Goal: Task Accomplishment & Management: Complete application form

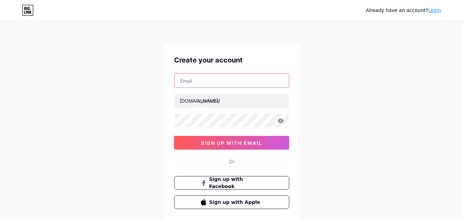
click at [194, 82] on input "text" at bounding box center [231, 81] width 114 height 14
paste input "[EMAIL_ADDRESS][DOMAIN_NAME]"
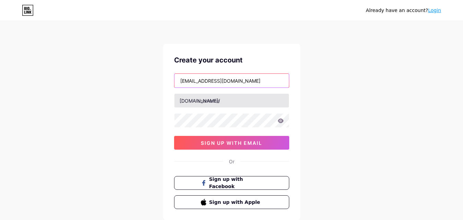
type input "[EMAIL_ADDRESS][DOMAIN_NAME]"
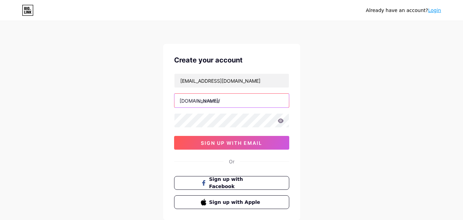
click at [223, 99] on input "text" at bounding box center [231, 101] width 114 height 14
paste input "petersonroofing"
type input "petersonroofing"
click at [141, 137] on div "Already have an account? Login Create your account petersonroofingmodesto@gmail…" at bounding box center [231, 131] width 463 height 262
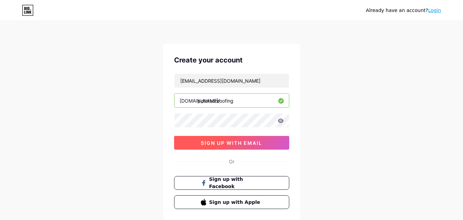
click at [215, 145] on span "sign up with email" at bounding box center [231, 143] width 61 height 6
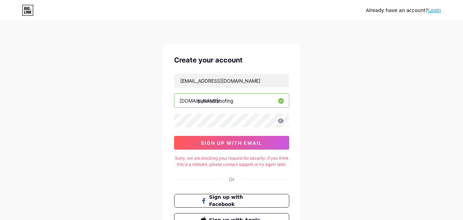
click at [378, 157] on div "Already have an account? Login Create your account petersonroofingmodesto@gmail…" at bounding box center [231, 140] width 463 height 280
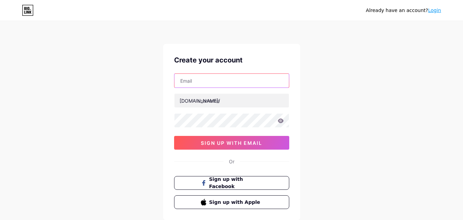
click at [207, 82] on input "text" at bounding box center [231, 81] width 114 height 14
paste input "[EMAIL_ADDRESS][DOMAIN_NAME]"
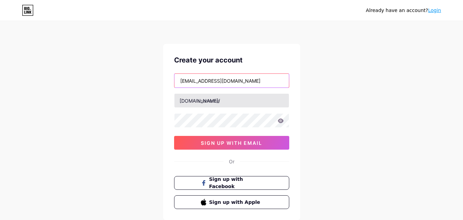
type input "[EMAIL_ADDRESS][DOMAIN_NAME]"
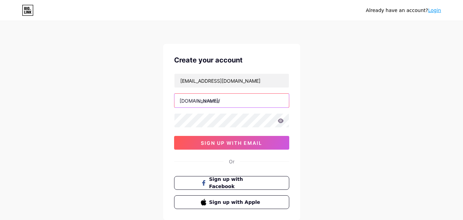
click at [211, 102] on input "text" at bounding box center [231, 101] width 114 height 14
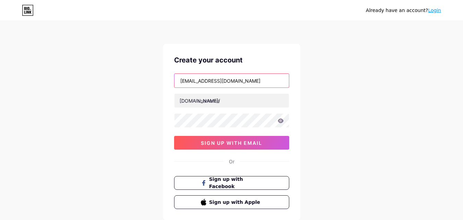
drag, startPoint x: 216, startPoint y: 81, endPoint x: 173, endPoint y: 81, distance: 43.2
click at [173, 81] on div "Create your account petersonroofingmodesto@gmail.com bio.link/ sign up with ema…" at bounding box center [231, 132] width 137 height 176
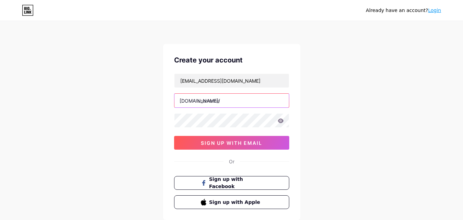
click at [218, 98] on input "text" at bounding box center [231, 101] width 114 height 14
paste input "petersonroofing"
type input "petersonroofing"
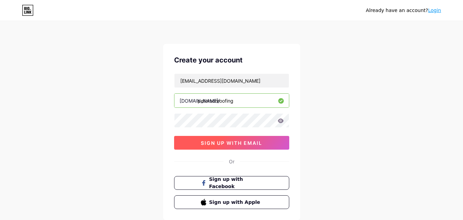
click at [209, 141] on span "sign up with email" at bounding box center [231, 143] width 61 height 6
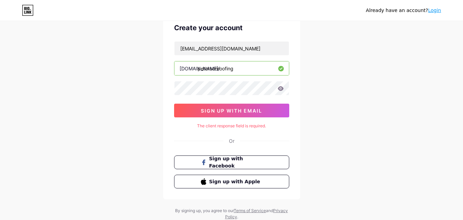
scroll to position [20, 0]
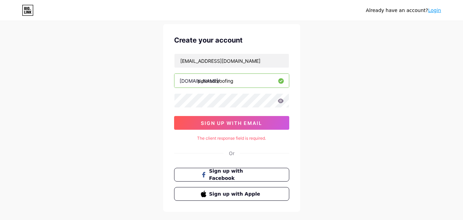
click at [332, 116] on div "Already have an account? Login Create your account petersonroofingmodesto@gmail…" at bounding box center [231, 117] width 463 height 274
click at [239, 122] on span "sign up with email" at bounding box center [231, 123] width 61 height 6
click at [312, 153] on div "Already have an account? Login Create your account petersonroofingmodesto@gmail…" at bounding box center [231, 117] width 463 height 274
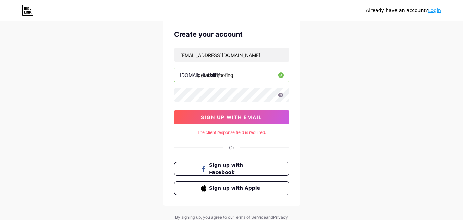
scroll to position [0, 0]
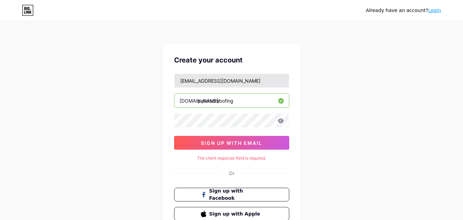
drag, startPoint x: 314, startPoint y: 143, endPoint x: 278, endPoint y: 85, distance: 68.0
click at [315, 136] on div "Already have an account? Login Create your account petersonroofingmodesto@gmail…" at bounding box center [231, 137] width 463 height 274
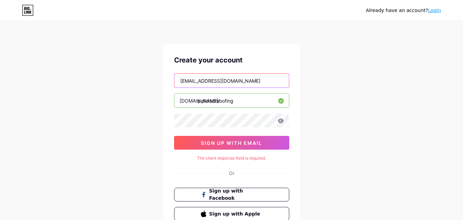
click at [212, 83] on input "[EMAIL_ADDRESS][DOMAIN_NAME]" at bounding box center [231, 81] width 114 height 14
click at [217, 82] on input "[EMAIL_ADDRESS][DOMAIN_NAME]" at bounding box center [231, 81] width 114 height 14
click at [122, 82] on div "Already have an account? Login Create your account petersonroofingmodesto@gmail…" at bounding box center [231, 137] width 463 height 274
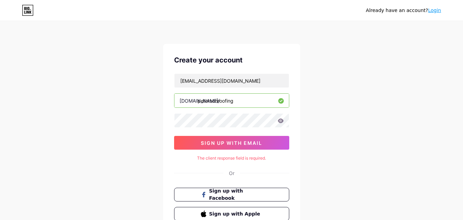
click at [435, 12] on link "Login" at bounding box center [434, 10] width 13 height 5
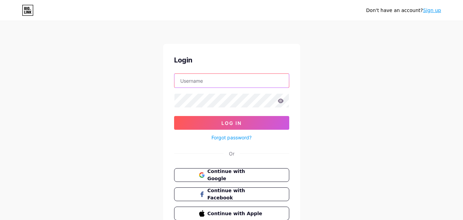
type input "[EMAIL_ADDRESS][DOMAIN_NAME]"
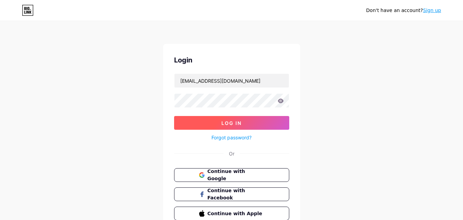
click at [248, 121] on button "Log In" at bounding box center [231, 123] width 115 height 14
click at [279, 100] on icon at bounding box center [281, 100] width 6 height 4
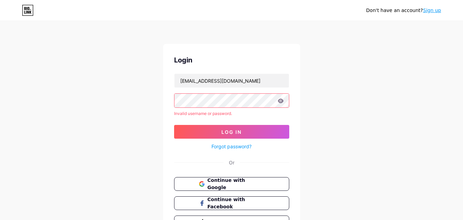
click at [280, 101] on icon at bounding box center [281, 100] width 6 height 4
click at [312, 128] on div "Don't have an account? Sign up Login petersonroofingmodesto@gmail.com Invalid u…" at bounding box center [231, 131] width 463 height 262
click at [240, 128] on button "Log In" at bounding box center [231, 132] width 115 height 14
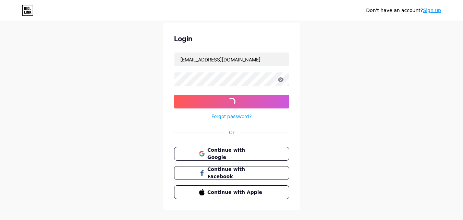
scroll to position [33, 0]
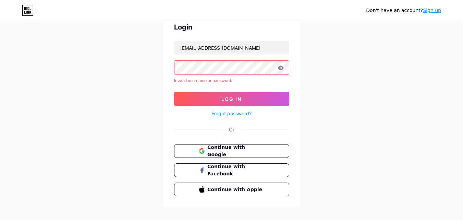
click at [236, 143] on div "Login petersonroofingmodesto@gmail.com Invalid username or password. Log In For…" at bounding box center [231, 109] width 137 height 196
click at [234, 151] on span "Continue with Google" at bounding box center [235, 151] width 57 height 15
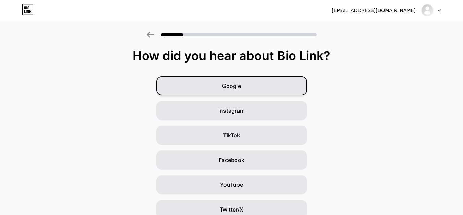
click at [256, 81] on div "Google" at bounding box center [231, 85] width 151 height 19
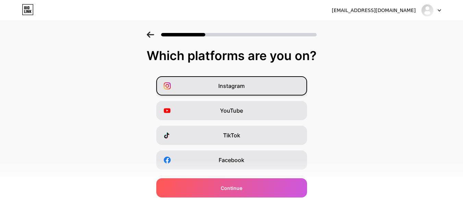
click at [223, 87] on span "Instagram" at bounding box center [231, 86] width 26 height 8
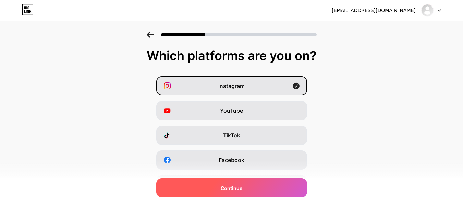
click at [234, 188] on span "Continue" at bounding box center [232, 187] width 22 height 7
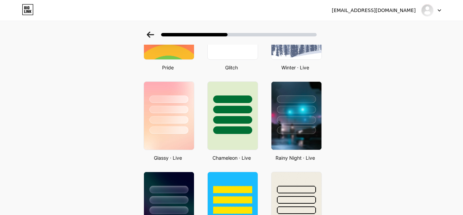
scroll to position [171, 0]
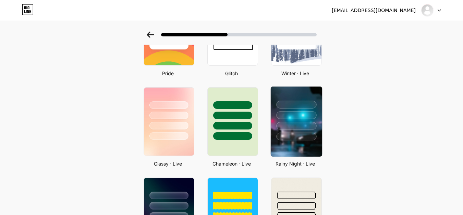
click at [298, 129] on div at bounding box center [296, 126] width 40 height 8
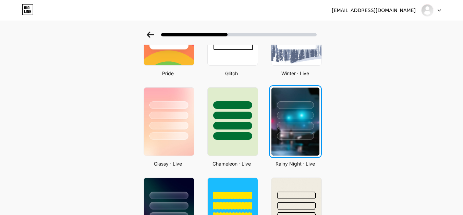
scroll to position [0, 0]
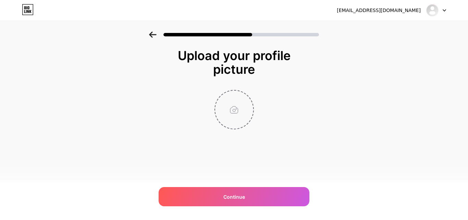
click at [233, 112] on input "file" at bounding box center [234, 109] width 38 height 38
type input "C:\fakepath\New Project (1).png"
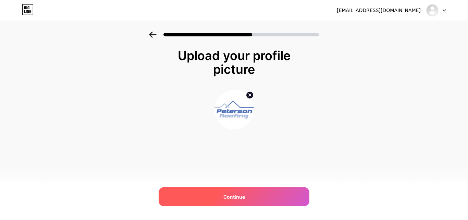
click at [231, 196] on span "Continue" at bounding box center [234, 196] width 22 height 7
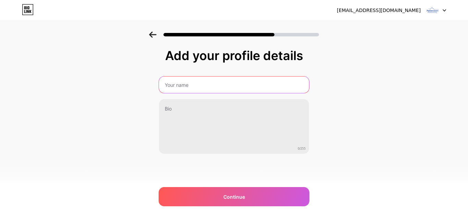
click at [182, 88] on input "text" at bounding box center [234, 84] width 150 height 16
drag, startPoint x: 165, startPoint y: 86, endPoint x: 160, endPoint y: 86, distance: 5.2
click at [160, 86] on input "petersonroofing" at bounding box center [233, 84] width 151 height 16
click at [176, 85] on input "Petersonroofing" at bounding box center [233, 84] width 151 height 16
click at [177, 85] on input "Petersonroofing" at bounding box center [233, 84] width 151 height 16
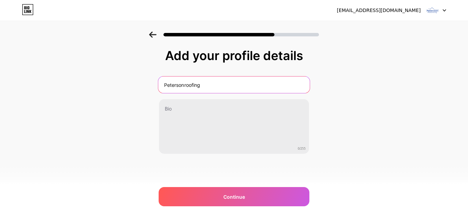
click at [186, 84] on input "Petersonroofing" at bounding box center [233, 84] width 151 height 16
type input "Peterson Roofing"
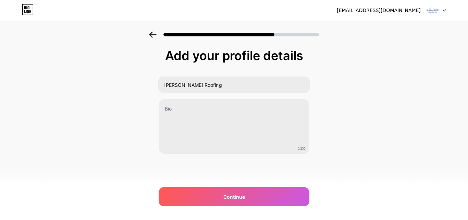
click at [354, 105] on div "Add your profile details Peterson Roofing 0/255 Continue Error" at bounding box center [234, 110] width 468 height 157
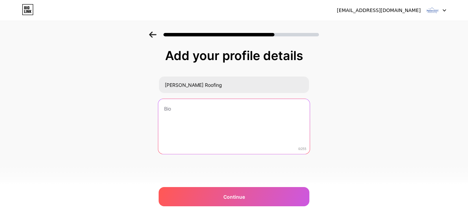
click at [228, 118] on textarea at bounding box center [233, 127] width 151 height 56
paste textarea "Peterson Roofing Company is your trusted choice for Modesto roof coating, metal…"
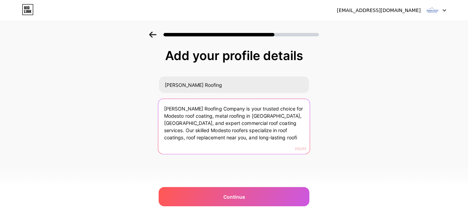
click at [228, 127] on textarea "Peterson Roofing Company is your trusted choice for Modesto roof coating, metal…" at bounding box center [233, 127] width 151 height 56
paste textarea "delivers expert Modesto roof coating, metal roofing in Modesto CA, and reliable…"
click at [189, 135] on textarea "Peterson Roofing Company delivers expert Modesto roof coating, metal roofing in…" at bounding box center [233, 127] width 151 height 56
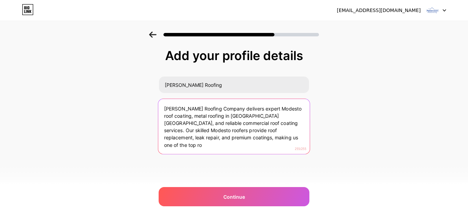
click at [189, 135] on textarea "Peterson Roofing Company delivers expert Modesto roof coating, metal roofing in…" at bounding box center [233, 127] width 151 height 56
paste textarea "provides expert Modesto roof coating, metal roofing Modesto CA, and commercial …"
click at [252, 144] on textarea "Peterson Roofing Company provides expert Modesto roof coating, metal roofing Mo…" at bounding box center [233, 127] width 151 height 56
drag, startPoint x: 206, startPoint y: 110, endPoint x: 241, endPoint y: 109, distance: 35.7
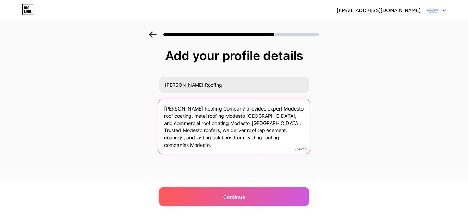
click at [241, 109] on textarea "Peterson Roofing Company provides expert Modesto roof coating, metal roofing Mo…" at bounding box center [233, 127] width 151 height 56
click at [234, 122] on textarea "Peterson Roofing Company provides expert Modesto roof coating, metal roofing Mo…" at bounding box center [233, 127] width 151 height 56
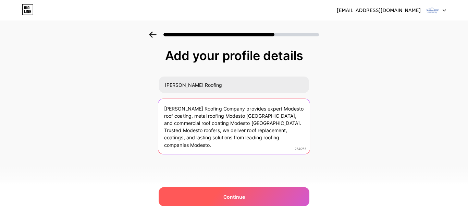
type textarea "Peterson Roofing Company provides expert Modesto roof coating, metal roofing Mo…"
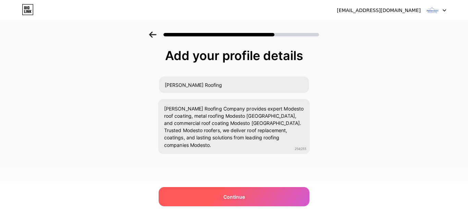
click at [232, 193] on span "Continue" at bounding box center [234, 196] width 22 height 7
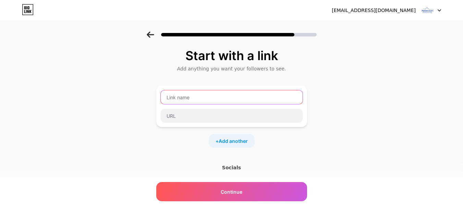
click at [193, 99] on input "text" at bounding box center [232, 97] width 142 height 14
type input "p"
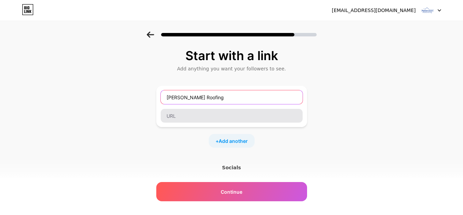
type input "Peterson Roofing"
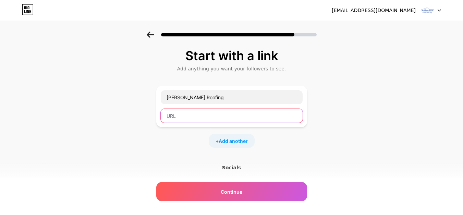
click at [194, 117] on input "text" at bounding box center [232, 116] width 142 height 14
paste input "https://petersonroofingca.com/"
type input "https://petersonroofingca.com/"
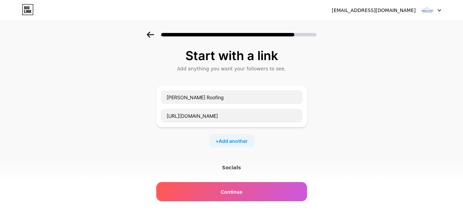
click at [148, 143] on div "Start with a link Add anything you want your followers to see. Peterson Roofing…" at bounding box center [231, 152] width 463 height 241
click at [227, 141] on span "Add another" at bounding box center [233, 140] width 29 height 7
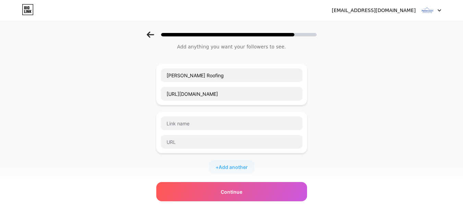
scroll to position [34, 0]
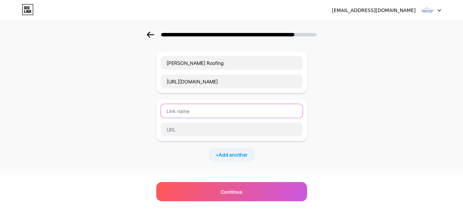
click at [192, 110] on input "text" at bounding box center [232, 111] width 142 height 14
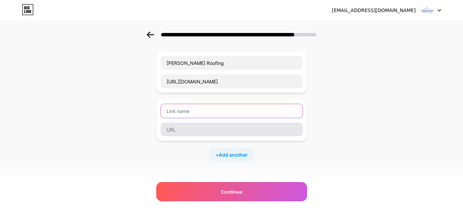
paste input "https://petersonroofingca.com/services/roof-restorations-coatings/"
type input "https://petersonroofingca.com/services/roof-restorations-coatings/"
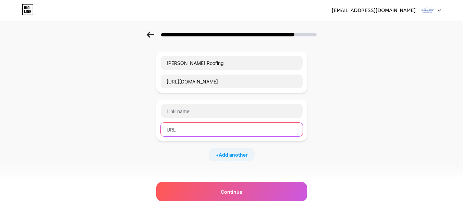
click at [199, 128] on input "text" at bounding box center [232, 129] width 142 height 14
paste input "https://petersonroofingca.com/services/roof-restorations-coatings/"
drag, startPoint x: 238, startPoint y: 129, endPoint x: 288, endPoint y: 130, distance: 50.1
click at [298, 130] on input "https://petersonroofingca.com/services/roof-restorations-coatings/" at bounding box center [232, 129] width 142 height 14
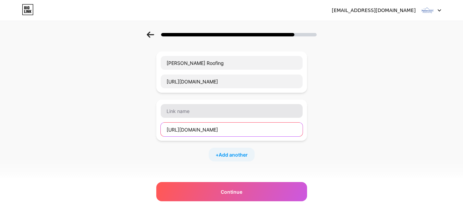
type input "https://petersonroofingca.com/services/roof-restorations-coatings/"
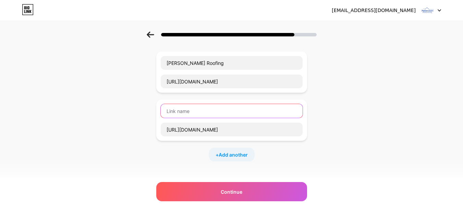
click at [239, 110] on input "text" at bounding box center [232, 111] width 142 height 14
paste input "roof-restorations-coatings"
drag, startPoint x: 172, startPoint y: 111, endPoint x: 166, endPoint y: 111, distance: 5.5
click at [166, 111] on input "roof-restorations-coatings" at bounding box center [232, 111] width 142 height 14
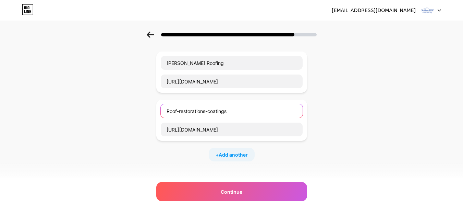
click at [182, 112] on input "Roof-restorations-coatings" at bounding box center [232, 111] width 142 height 14
click at [213, 112] on input "Roof-Restorations-coatings" at bounding box center [232, 111] width 142 height 14
click at [181, 110] on input "Roof-Restorations-Coatings" at bounding box center [232, 111] width 142 height 14
click at [209, 112] on input "Roof Restorations-Coatings" at bounding box center [232, 111] width 142 height 14
type input "Roof Restorations Coatings"
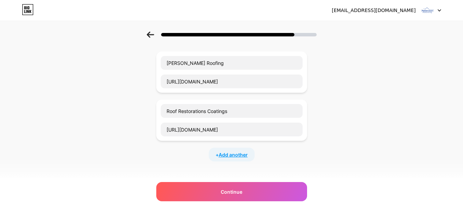
click at [228, 157] on span "Add another" at bounding box center [233, 154] width 29 height 7
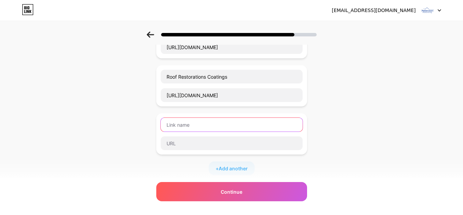
click at [199, 125] on input "text" at bounding box center [232, 125] width 142 height 14
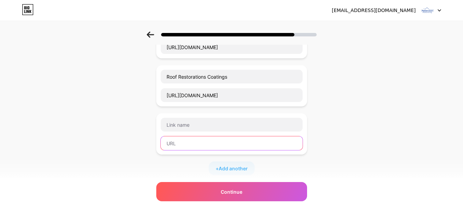
click at [191, 143] on input "text" at bounding box center [232, 143] width 142 height 14
paste input "https://petersonroofingca.com/services/roof-replacement/"
click at [257, 144] on input "https://petersonroofingca.com/services/roof-replacement/" at bounding box center [232, 143] width 142 height 14
click at [260, 145] on input "https://petersonroofingca.com/services/roof-replacement/" at bounding box center [232, 143] width 142 height 14
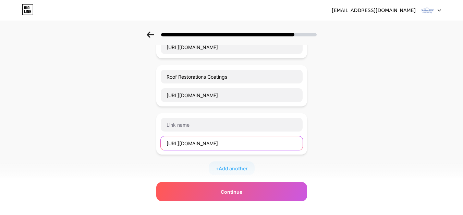
drag, startPoint x: 259, startPoint y: 145, endPoint x: 297, endPoint y: 146, distance: 38.4
click at [297, 146] on input "https://petersonroofingca.com/services/roof-replacement/" at bounding box center [232, 143] width 142 height 14
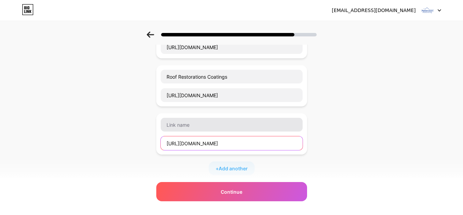
type input "https://petersonroofingca.com/services/roof-replacement/"
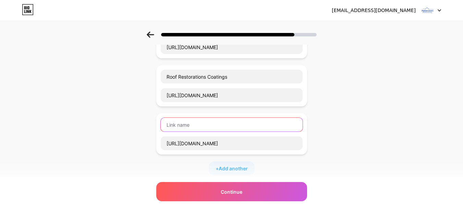
click at [223, 123] on input "text" at bounding box center [232, 125] width 142 height 14
paste input "roof-replacement"
click at [168, 126] on input "roof-replacement" at bounding box center [232, 125] width 142 height 14
click at [182, 124] on input "Roof-replacement" at bounding box center [232, 125] width 142 height 14
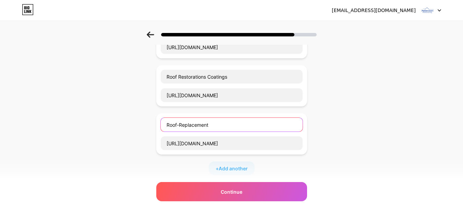
click at [182, 125] on input "Roof-Replacement" at bounding box center [232, 125] width 142 height 14
click at [181, 125] on input "Roof- Replacement" at bounding box center [232, 125] width 142 height 14
type input "Roof Replacement"
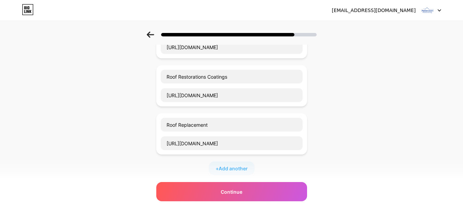
click at [226, 172] on div "+ Add another" at bounding box center [232, 168] width 46 height 14
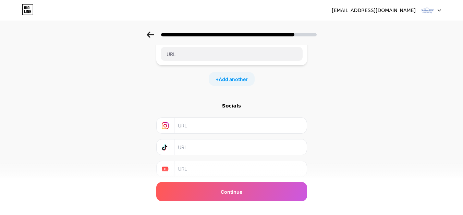
scroll to position [103, 0]
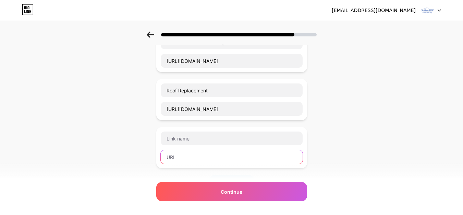
click at [200, 160] on input "text" at bounding box center [232, 157] width 142 height 14
paste input "https://petersonroofingca.com/roof-inspections/"
drag, startPoint x: 240, startPoint y: 158, endPoint x: 276, endPoint y: 158, distance: 35.6
click at [276, 158] on input "https://petersonroofingca.com/roof-inspections/" at bounding box center [232, 157] width 142 height 14
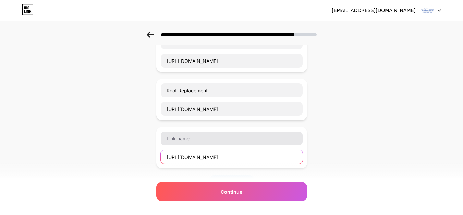
type input "https://petersonroofingca.com/roof-inspections/"
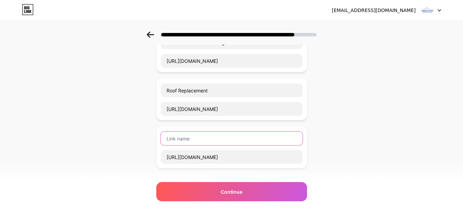
click at [203, 139] on input "text" at bounding box center [232, 138] width 142 height 14
paste input "roof-inspections"
drag, startPoint x: 170, startPoint y: 136, endPoint x: 167, endPoint y: 137, distance: 3.8
click at [167, 137] on input "roof-inspections" at bounding box center [232, 138] width 142 height 14
click at [181, 139] on input "Roof-inspections" at bounding box center [232, 138] width 142 height 14
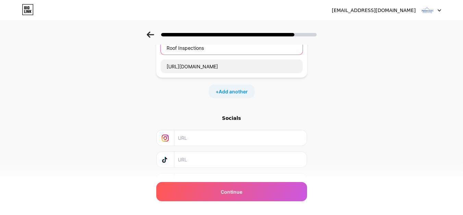
scroll to position [206, 0]
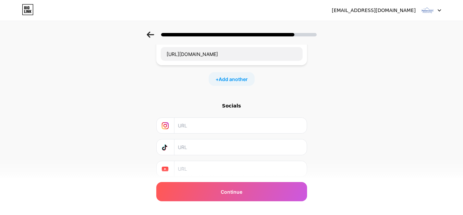
type input "Roof Inspections"
click at [197, 131] on input "text" at bounding box center [240, 125] width 124 height 15
paste input "https://www.instagram.com/petersonroofingca/"
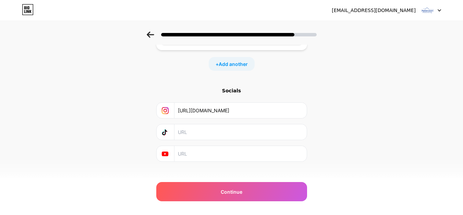
scroll to position [229, 0]
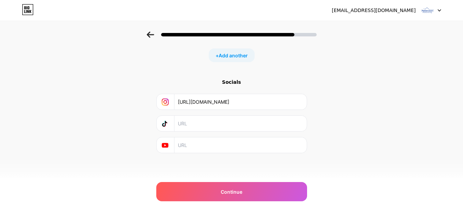
type input "https://www.instagram.com/petersonroofingca/"
click at [196, 126] on input "text" at bounding box center [240, 123] width 124 height 15
click at [234, 188] on span "Continue" at bounding box center [232, 191] width 22 height 7
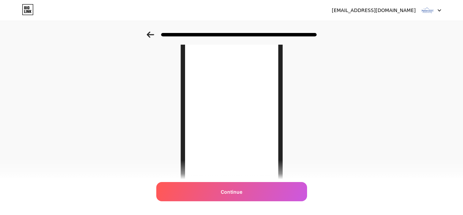
scroll to position [34, 0]
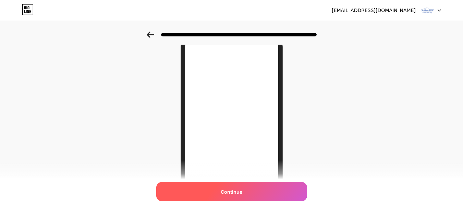
click at [231, 192] on span "Continue" at bounding box center [232, 191] width 22 height 7
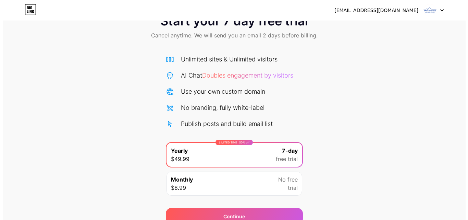
scroll to position [56, 0]
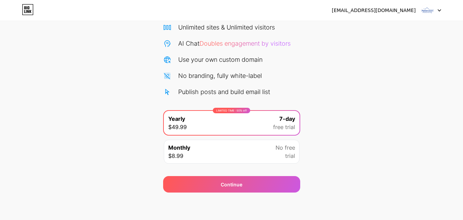
click at [234, 154] on div "Monthly $8.99 No free trial" at bounding box center [232, 151] width 136 height 24
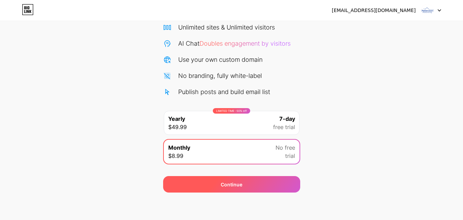
click at [224, 182] on div "Continue" at bounding box center [232, 184] width 22 height 7
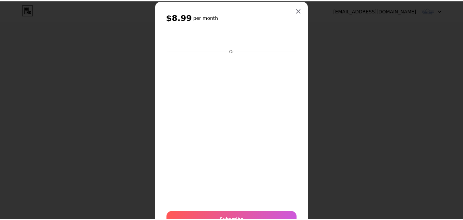
scroll to position [0, 0]
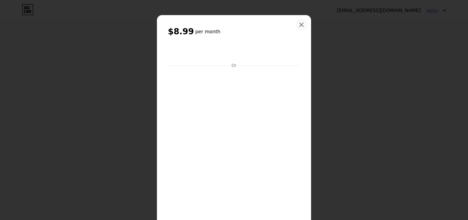
click at [299, 25] on icon at bounding box center [301, 24] width 5 height 5
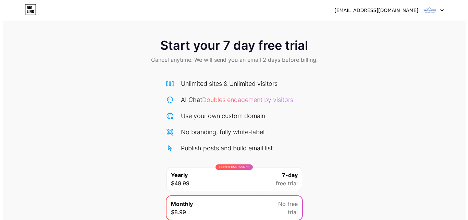
scroll to position [56, 0]
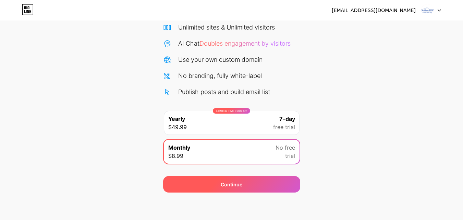
click at [220, 185] on div "Continue" at bounding box center [231, 184] width 137 height 16
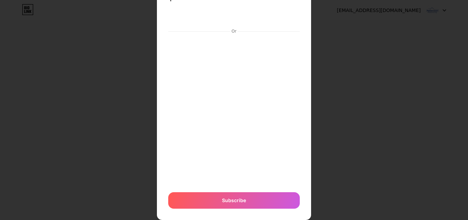
scroll to position [49, 0]
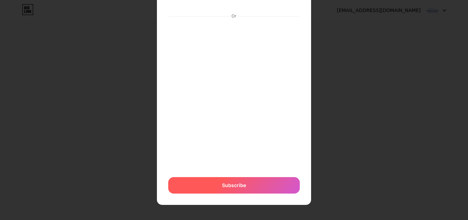
click at [232, 181] on div "Subscribe" at bounding box center [234, 185] width 132 height 16
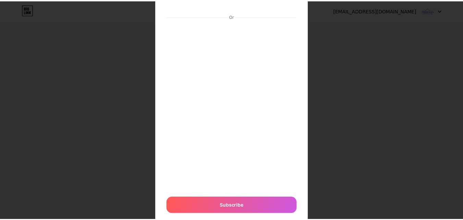
scroll to position [0, 0]
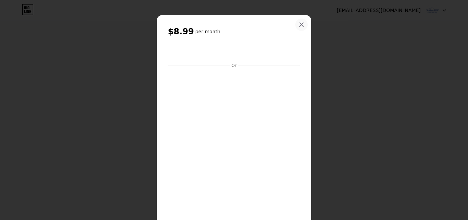
click at [300, 26] on icon at bounding box center [302, 25] width 4 height 4
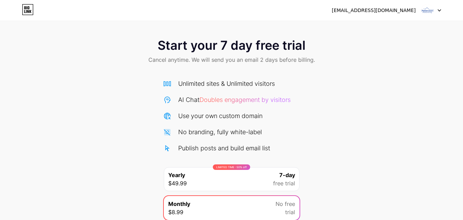
drag, startPoint x: 347, startPoint y: 92, endPoint x: 394, endPoint y: 43, distance: 68.6
click at [358, 83] on div "Start your 7 day free trial Cancel anytime. We will send you an email 2 days be…" at bounding box center [231, 140] width 463 height 217
click at [439, 10] on icon at bounding box center [439, 10] width 3 height 2
click at [353, 100] on div "Start your 7 day free trial Cancel anytime. We will send you an email 2 days be…" at bounding box center [231, 140] width 463 height 217
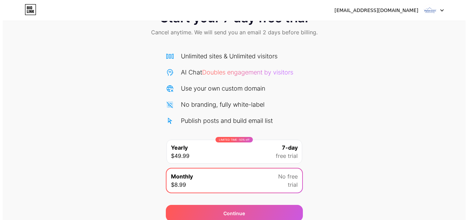
scroll to position [56, 0]
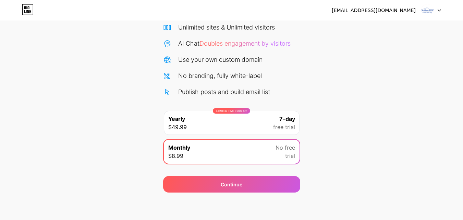
click at [262, 127] on div "LIMITED TIME : 50% off Yearly $49.99 7-day free trial" at bounding box center [232, 123] width 136 height 24
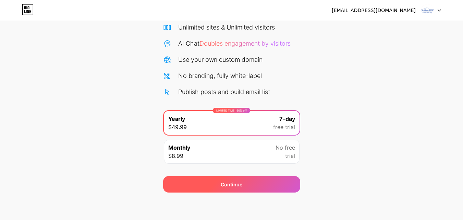
click at [231, 186] on div "Continue" at bounding box center [232, 184] width 22 height 7
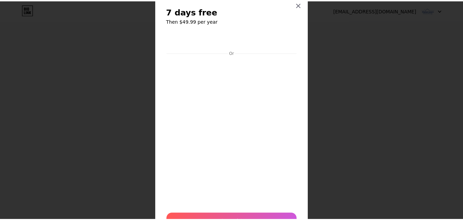
scroll to position [0, 0]
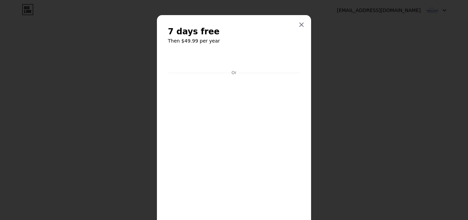
drag, startPoint x: 332, startPoint y: 133, endPoint x: 325, endPoint y: 134, distance: 7.3
click at [332, 133] on div at bounding box center [234, 110] width 468 height 220
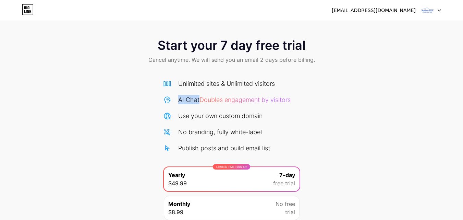
drag, startPoint x: 179, startPoint y: 101, endPoint x: 200, endPoint y: 98, distance: 21.1
click at [200, 98] on div "AI Chat Doubles engagement by visitors" at bounding box center [234, 99] width 112 height 9
click at [200, 134] on div "No branding, fully white-label" at bounding box center [220, 131] width 84 height 9
click at [440, 10] on icon at bounding box center [439, 11] width 3 height 2
click at [369, 97] on div "Start your 7 day free trial Cancel anytime. We will send you an email 2 days be…" at bounding box center [231, 140] width 463 height 217
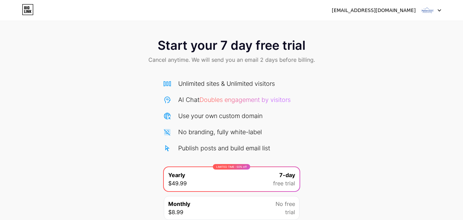
click at [437, 82] on div "Start your 7 day free trial Cancel anytime. We will send you an email 2 days be…" at bounding box center [231, 140] width 463 height 217
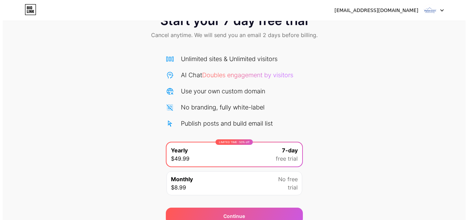
scroll to position [56, 0]
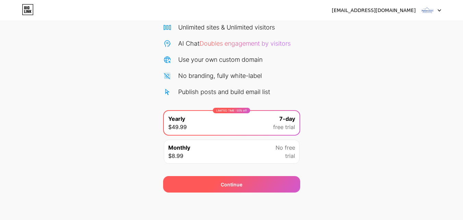
click at [220, 186] on div "Continue" at bounding box center [231, 184] width 137 height 16
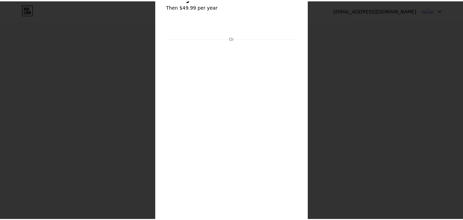
scroll to position [0, 0]
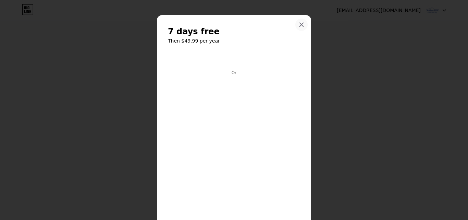
click at [301, 25] on icon at bounding box center [301, 24] width 5 height 5
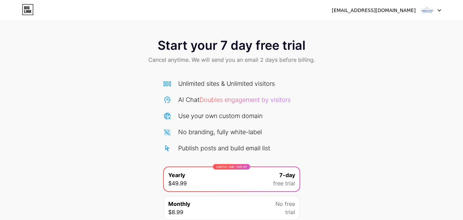
click at [335, 116] on div "Start your 7 day free trial Cancel anytime. We will send you an email 2 days be…" at bounding box center [231, 140] width 463 height 217
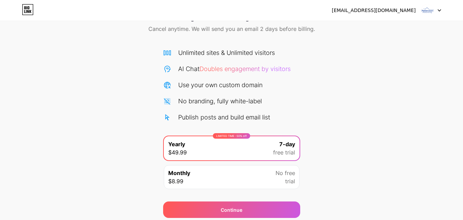
scroll to position [56, 0]
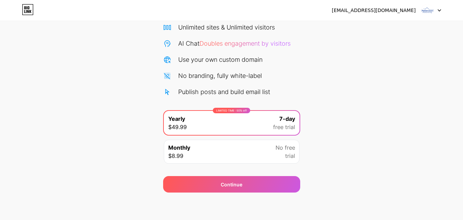
click at [248, 158] on div "Monthly $8.99 No free trial" at bounding box center [232, 151] width 136 height 24
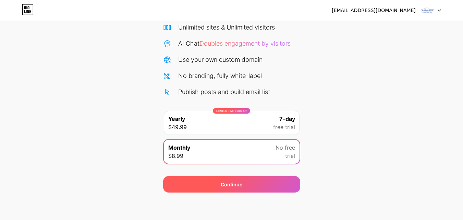
click at [246, 183] on div "Continue" at bounding box center [231, 184] width 137 height 16
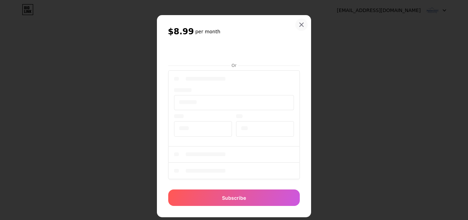
click at [299, 23] on icon at bounding box center [301, 24] width 5 height 5
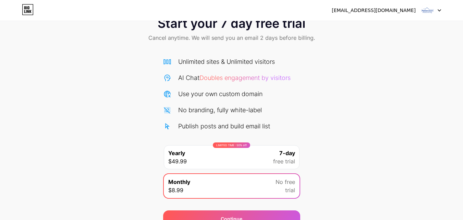
scroll to position [0, 0]
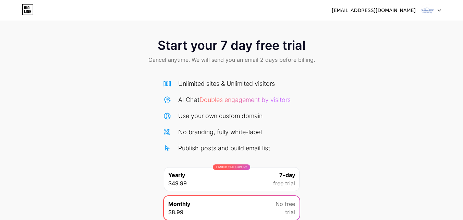
click at [240, 50] on span "Start your 7 day free trial" at bounding box center [232, 45] width 148 height 14
drag, startPoint x: 163, startPoint y: 39, endPoint x: 240, endPoint y: 39, distance: 76.1
click at [173, 39] on span "Start your 7 day free trial" at bounding box center [232, 45] width 148 height 14
drag, startPoint x: 240, startPoint y: 39, endPoint x: 279, endPoint y: 53, distance: 42.1
click at [243, 41] on span "Start your 7 day free trial" at bounding box center [232, 45] width 148 height 14
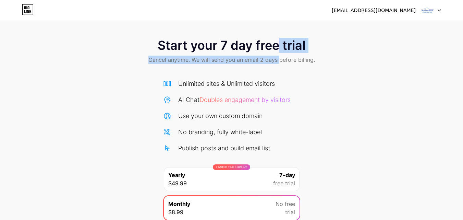
drag, startPoint x: 279, startPoint y: 53, endPoint x: 324, endPoint y: 93, distance: 60.2
click at [281, 56] on div "Start your 7 day free trial Cancel anytime. We will send you an email 2 days be…" at bounding box center [231, 52] width 463 height 40
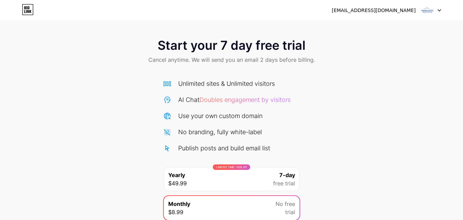
drag, startPoint x: 329, startPoint y: 102, endPoint x: 334, endPoint y: 109, distance: 8.2
click at [332, 105] on div "Start your 7 day free trial Cancel anytime. We will send you an email 2 days be…" at bounding box center [231, 140] width 463 height 217
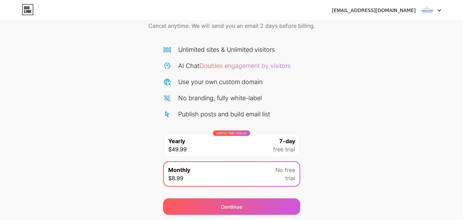
scroll to position [22, 0]
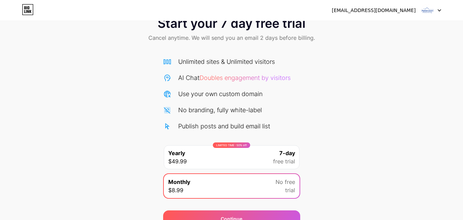
click at [192, 107] on div "No branding, fully white-label" at bounding box center [220, 109] width 84 height 9
click at [222, 111] on div "No branding, fully white-label" at bounding box center [220, 109] width 84 height 9
drag, startPoint x: 229, startPoint y: 110, endPoint x: 250, endPoint y: 113, distance: 20.8
click at [235, 110] on div "No branding, fully white-label" at bounding box center [220, 109] width 84 height 9
drag, startPoint x: 250, startPoint y: 113, endPoint x: 266, endPoint y: 113, distance: 16.5
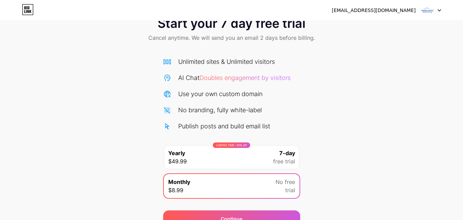
click at [250, 113] on div "No branding, fully white-label" at bounding box center [220, 109] width 84 height 9
drag, startPoint x: 266, startPoint y: 113, endPoint x: 274, endPoint y: 113, distance: 7.2
click at [271, 113] on div "No branding, fully white-label" at bounding box center [231, 109] width 137 height 9
click at [274, 113] on div "No branding, fully white-label" at bounding box center [231, 109] width 137 height 9
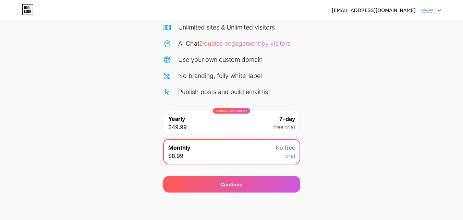
scroll to position [0, 0]
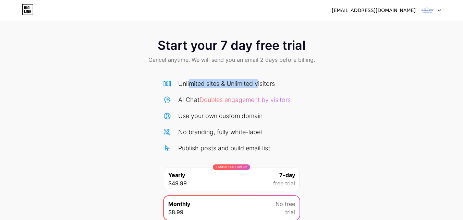
drag, startPoint x: 189, startPoint y: 84, endPoint x: 270, endPoint y: 84, distance: 81.2
click at [262, 84] on div "Unlimited sites & Unlimited visitors" at bounding box center [226, 83] width 97 height 9
click at [300, 105] on div "Unlimited sites & Unlimited visitors AI Chat Doubles engagement by visitors Use…" at bounding box center [231, 116] width 137 height 74
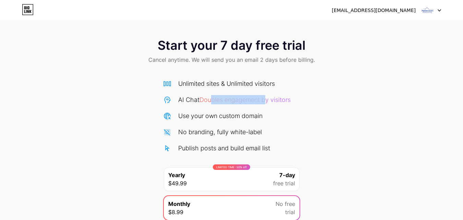
drag, startPoint x: 213, startPoint y: 99, endPoint x: 269, endPoint y: 101, distance: 56.3
click at [269, 101] on span "Doubles engagement by visitors" at bounding box center [244, 99] width 91 height 7
click at [264, 111] on div "Use your own custom domain" at bounding box center [231, 115] width 137 height 9
click at [230, 111] on div "Use your own custom domain" at bounding box center [220, 115] width 84 height 9
drag, startPoint x: 208, startPoint y: 127, endPoint x: 206, endPoint y: 150, distance: 23.4
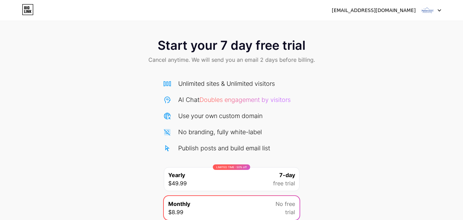
click at [208, 129] on div "No branding, fully white-label" at bounding box center [220, 131] width 84 height 9
click at [206, 150] on div "Publish posts and build email list" at bounding box center [224, 147] width 92 height 9
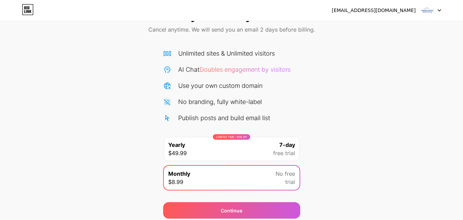
scroll to position [56, 0]
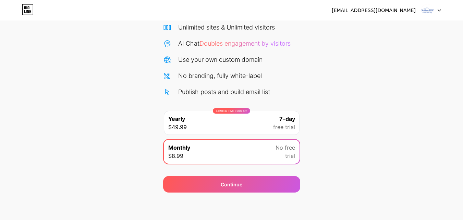
click at [138, 168] on div "Start your 7 day free trial Cancel anytime. We will send you an email 2 days be…" at bounding box center [231, 83] width 463 height 217
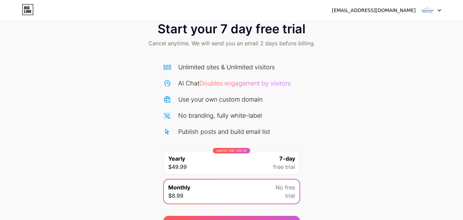
scroll to position [0, 0]
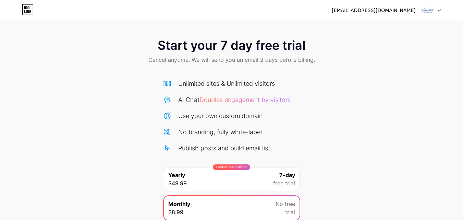
click at [328, 146] on div "Start your 7 day free trial Cancel anytime. We will send you an email 2 days be…" at bounding box center [231, 140] width 463 height 217
drag, startPoint x: 329, startPoint y: 141, endPoint x: 330, endPoint y: 136, distance: 4.6
click at [329, 138] on div "Start your 7 day free trial Cancel anytime. We will send you an email 2 days be…" at bounding box center [231, 140] width 463 height 217
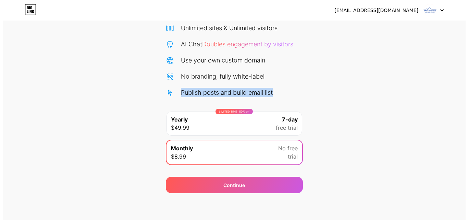
scroll to position [56, 0]
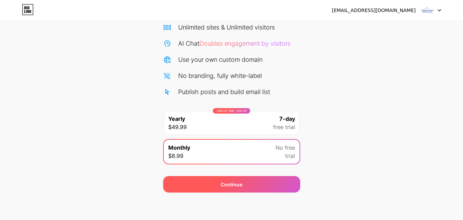
click at [225, 182] on div "Continue" at bounding box center [232, 184] width 22 height 7
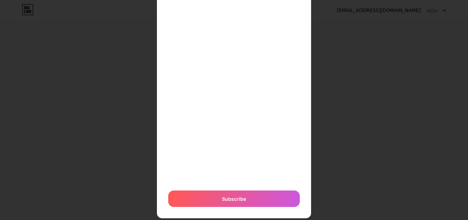
scroll to position [138, 0]
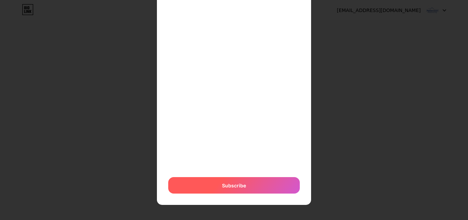
click at [229, 183] on span "Subscribe" at bounding box center [234, 185] width 24 height 7
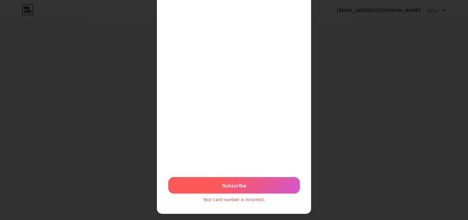
click at [231, 188] on span "Subscribe" at bounding box center [234, 185] width 24 height 7
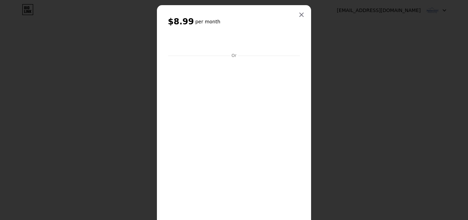
scroll to position [0, 0]
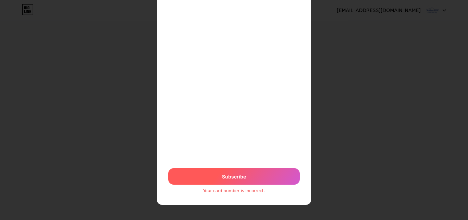
click at [236, 170] on div "Subscribe" at bounding box center [234, 176] width 132 height 16
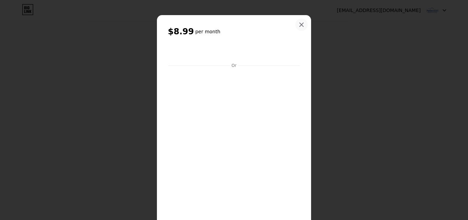
click at [300, 25] on icon at bounding box center [302, 25] width 4 height 4
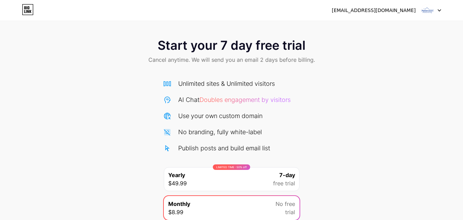
click at [25, 10] on icon at bounding box center [28, 9] width 12 height 11
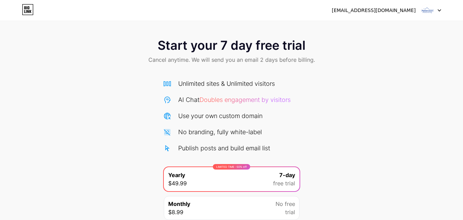
click at [439, 10] on icon at bounding box center [439, 10] width 3 height 2
click at [343, 74] on div "Start your 7 day free trial Cancel anytime. We will send you an email 2 days be…" at bounding box center [231, 140] width 463 height 217
click at [353, 10] on div "[EMAIL_ADDRESS][DOMAIN_NAME]" at bounding box center [374, 10] width 84 height 7
click at [386, 12] on div "[EMAIL_ADDRESS][DOMAIN_NAME]" at bounding box center [374, 10] width 84 height 7
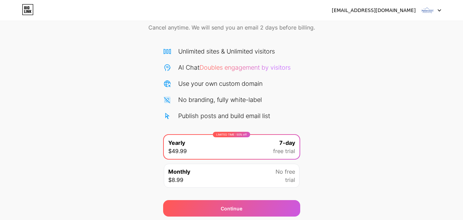
scroll to position [56, 0]
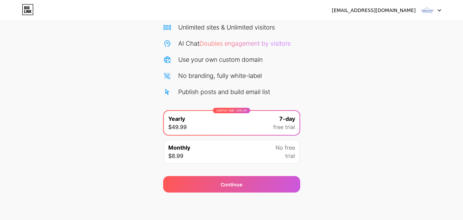
drag, startPoint x: 110, startPoint y: 92, endPoint x: 102, endPoint y: 83, distance: 12.4
click at [107, 88] on div "Start your 7 day free trial Cancel anytime. We will send you an email 2 days be…" at bounding box center [231, 83] width 463 height 217
click at [28, 8] on icon at bounding box center [28, 7] width 2 height 3
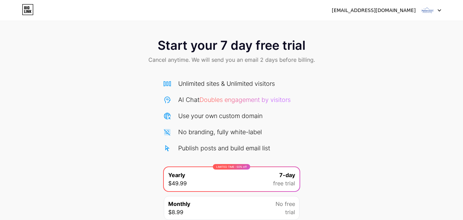
click at [439, 10] on icon at bounding box center [439, 11] width 3 height 2
click at [372, 89] on div "Start your 7 day free trial Cancel anytime. We will send you an email 2 days be…" at bounding box center [231, 140] width 463 height 217
click at [349, 11] on div "[EMAIL_ADDRESS][DOMAIN_NAME]" at bounding box center [374, 10] width 84 height 7
drag, startPoint x: 340, startPoint y: 10, endPoint x: 377, endPoint y: 64, distance: 65.3
click at [375, 11] on div "[EMAIL_ADDRESS][DOMAIN_NAME]" at bounding box center [374, 10] width 84 height 7
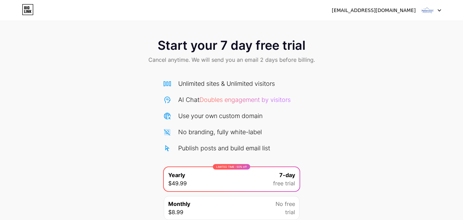
click at [377, 70] on div "Start your 7 day free trial Cancel anytime. We will send you an email 2 days be…" at bounding box center [231, 52] width 463 height 40
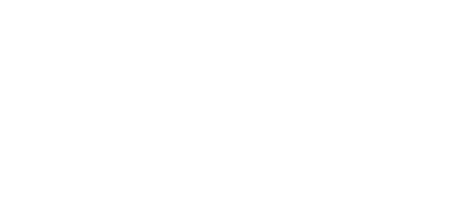
click at [378, 0] on html at bounding box center [234, 0] width 468 height 0
click at [349, 0] on html at bounding box center [234, 0] width 468 height 0
click at [87, 0] on html at bounding box center [234, 0] width 468 height 0
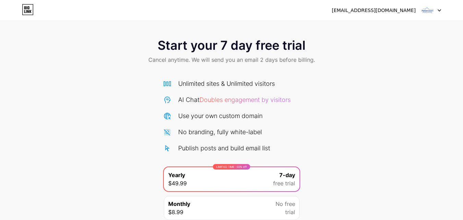
click at [439, 9] on icon at bounding box center [439, 10] width 3 height 2
click at [363, 109] on div "Start your 7 day free trial Cancel anytime. We will send you an email 2 days be…" at bounding box center [231, 140] width 463 height 217
click at [352, 102] on div "Start your 7 day free trial Cancel anytime. We will send you an email 2 days be…" at bounding box center [231, 140] width 463 height 217
drag, startPoint x: 439, startPoint y: 9, endPoint x: 441, endPoint y: 17, distance: 9.2
click at [440, 9] on div at bounding box center [431, 10] width 20 height 12
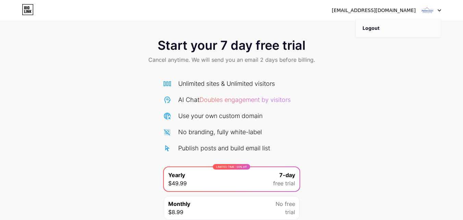
click at [369, 33] on li "Logout" at bounding box center [398, 28] width 85 height 19
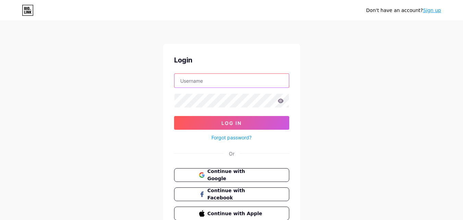
type input "[EMAIL_ADDRESS][DOMAIN_NAME]"
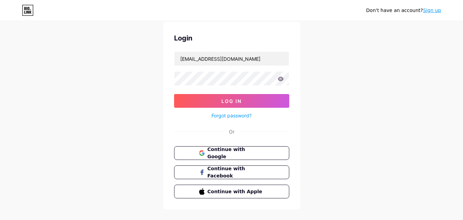
scroll to position [33, 0]
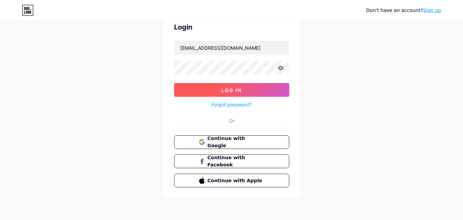
click at [212, 92] on button "Log In" at bounding box center [231, 90] width 115 height 14
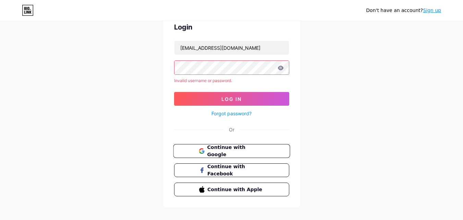
click at [221, 150] on span "Continue with Google" at bounding box center [235, 151] width 57 height 15
